Goal: Navigation & Orientation: Understand site structure

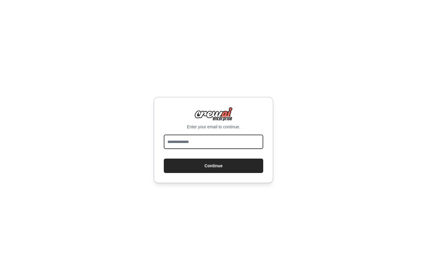
click at [201, 139] on input "email" at bounding box center [213, 142] width 99 height 14
click at [0, 280] on com-1password-button at bounding box center [0, 280] width 0 height 0
type input "**********"
click at [164, 158] on button "Continue" at bounding box center [213, 165] width 99 height 14
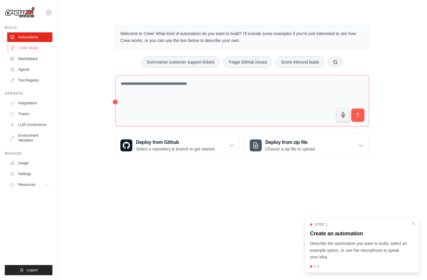
click at [27, 46] on link "Crew Studio" at bounding box center [30, 48] width 45 height 10
click at [25, 81] on link "Tool Registry" at bounding box center [30, 81] width 45 height 10
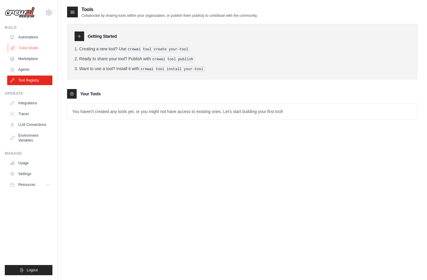
click at [21, 48] on link "Crew Studio" at bounding box center [30, 48] width 45 height 10
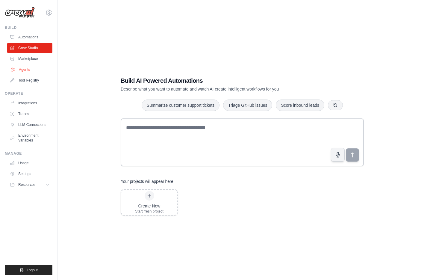
click at [23, 73] on link "Agents" at bounding box center [30, 70] width 45 height 10
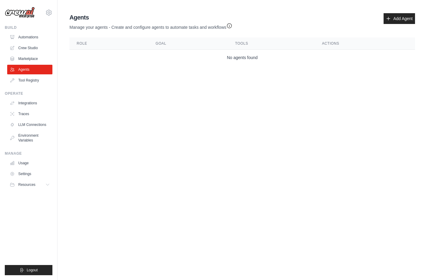
click at [20, 157] on div "Manage Usage Settings Resources Documentation GitHub Blog" at bounding box center [29, 170] width 48 height 38
click at [21, 164] on link "Usage" at bounding box center [30, 163] width 45 height 10
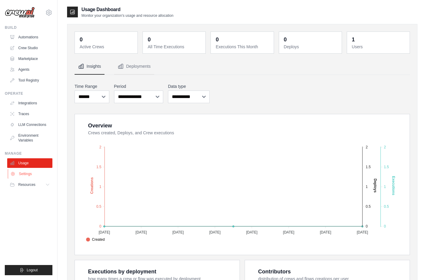
click at [24, 177] on link "Settings" at bounding box center [30, 174] width 45 height 10
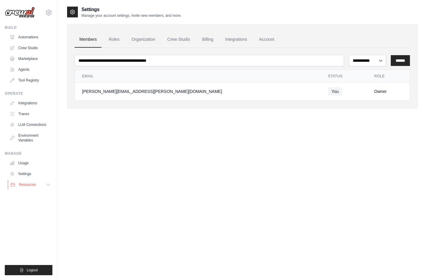
click at [25, 184] on span "Resources" at bounding box center [27, 184] width 17 height 5
click at [23, 113] on link "Traces" at bounding box center [30, 114] width 45 height 10
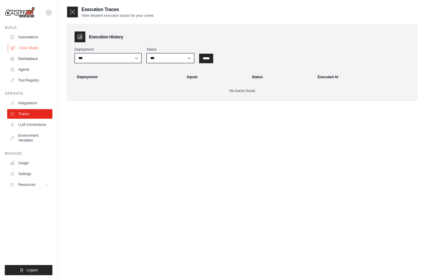
click at [29, 47] on link "Crew Studio" at bounding box center [30, 48] width 45 height 10
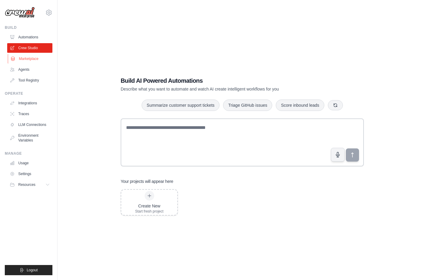
click at [24, 60] on link "Marketplace" at bounding box center [30, 59] width 45 height 10
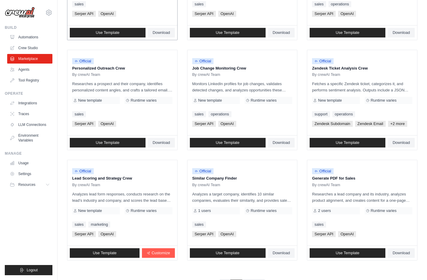
scroll to position [275, 0]
